Goal: Download file/media

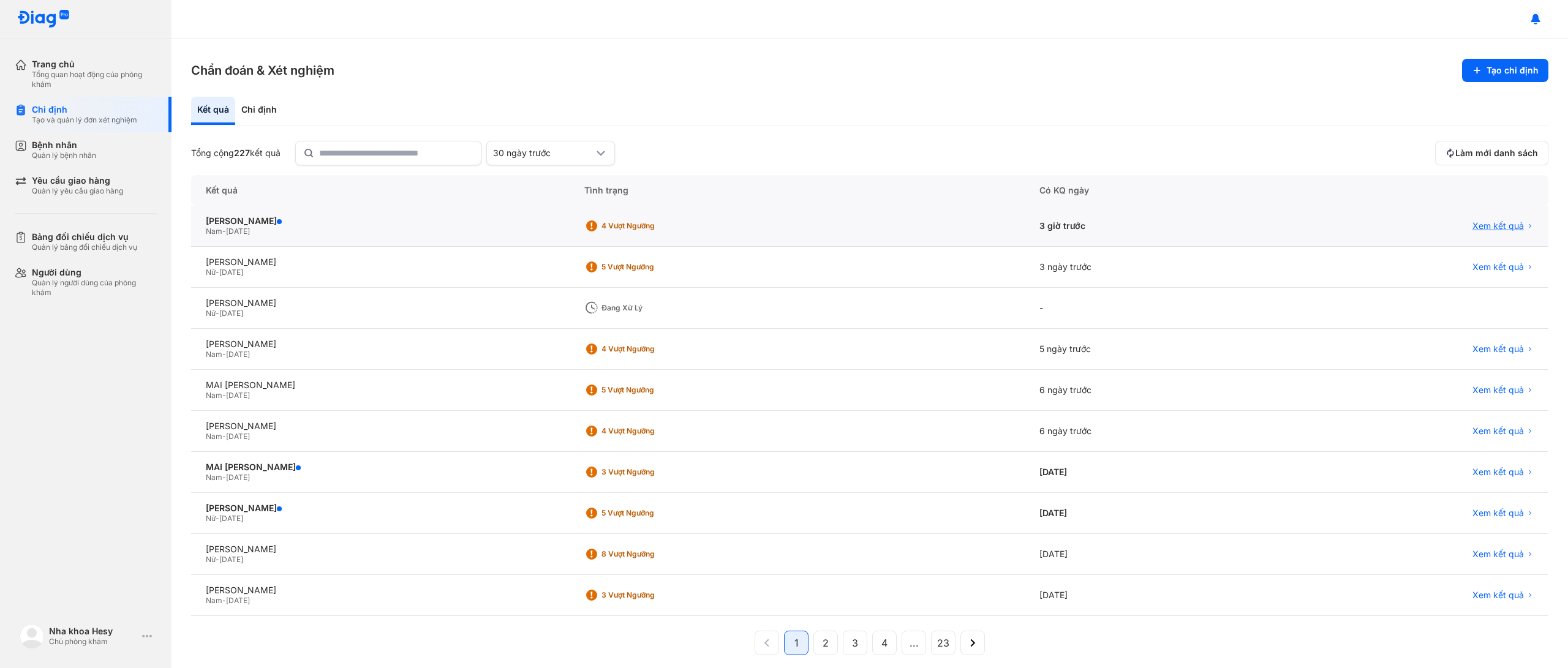
click at [1485, 224] on span "Xem kết quả" at bounding box center [1498, 226] width 52 height 11
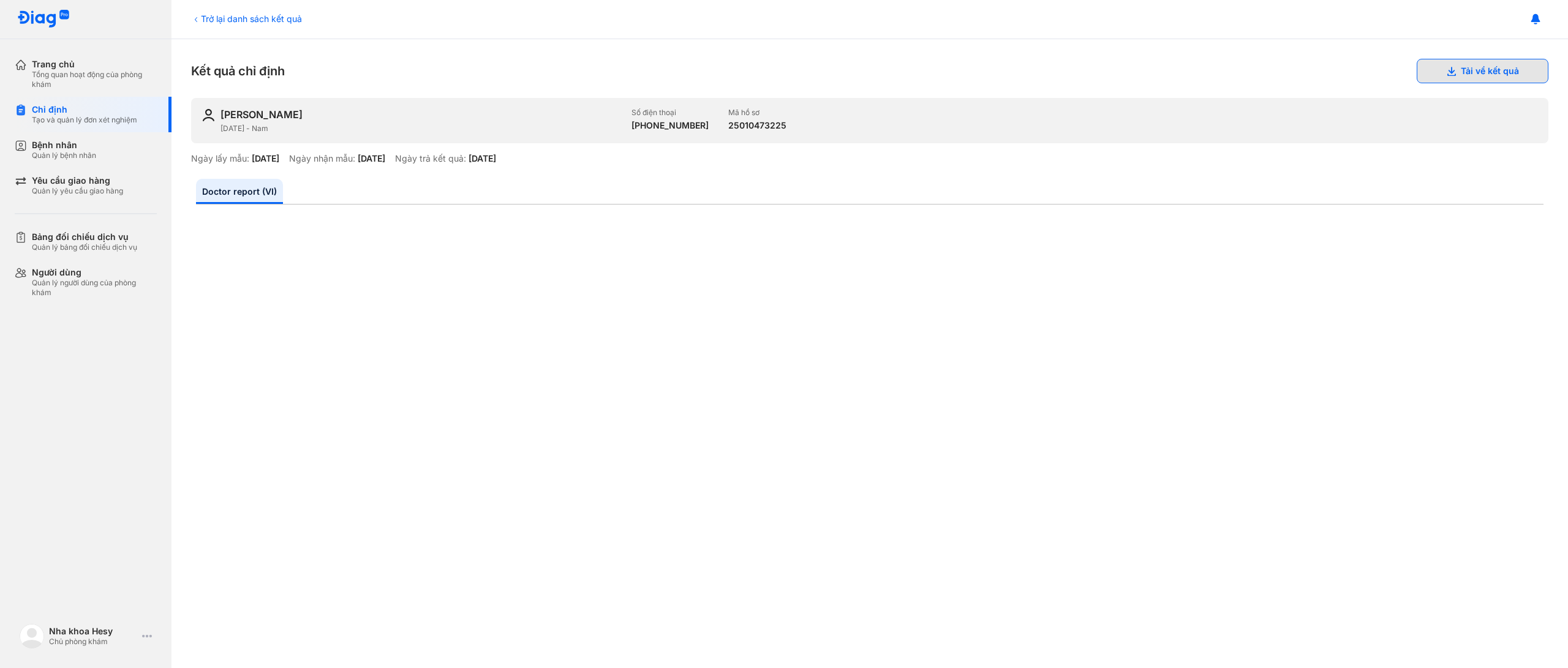
click at [1484, 68] on button "Tải về kết quả" at bounding box center [1482, 71] width 132 height 25
